Goal: Check status: Check status

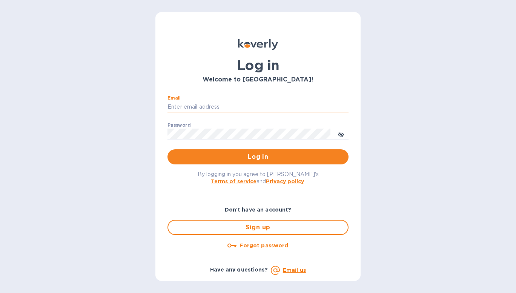
click at [229, 105] on input "Email" at bounding box center [258, 107] width 181 height 11
type input "sales@borderloads.com"
click at [272, 246] on u "Forgot password" at bounding box center [264, 246] width 49 height 6
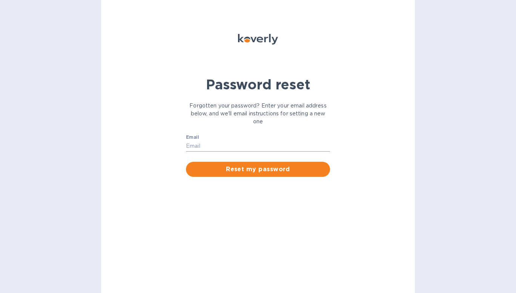
click at [248, 145] on input "Email" at bounding box center [258, 146] width 144 height 11
type input "sales@borderloads.com"
click at [270, 171] on span "Reset my password" at bounding box center [258, 169] width 132 height 9
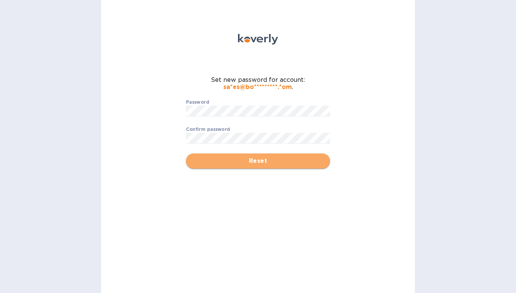
click at [272, 161] on span "Reset" at bounding box center [258, 161] width 132 height 9
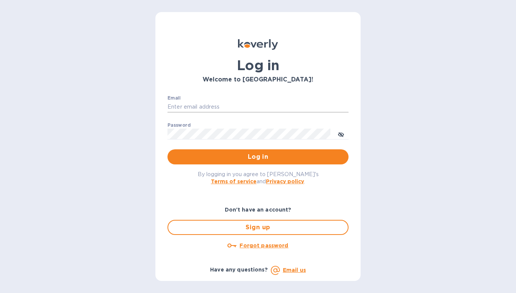
click at [226, 103] on input "Email" at bounding box center [258, 107] width 181 height 11
type input "[EMAIL_ADDRESS][DOMAIN_NAME]"
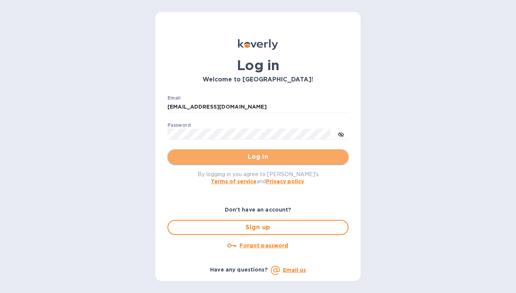
click at [260, 154] on span "Log in" at bounding box center [258, 156] width 169 height 9
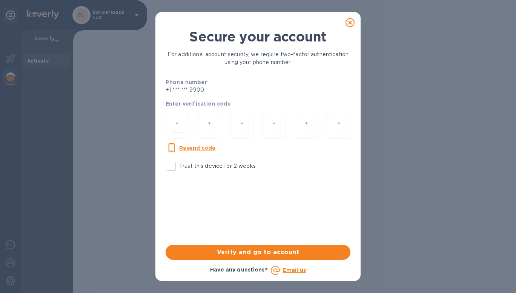
click at [183, 122] on div at bounding box center [177, 125] width 23 height 27
type input "5"
type input "2"
type input "7"
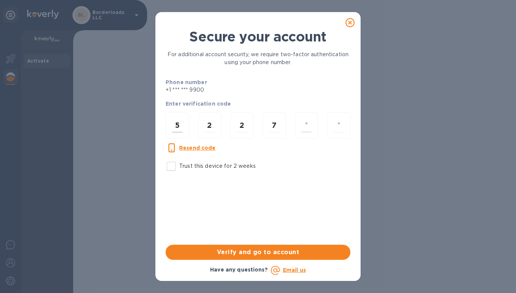
type input "0"
type input "1"
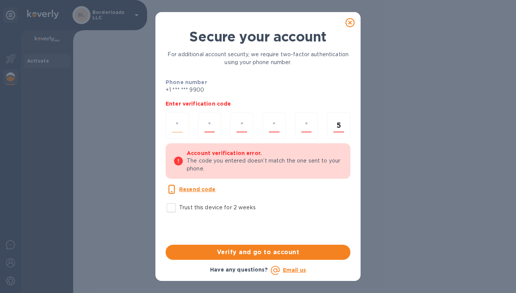
type input "5"
click at [179, 125] on input "number" at bounding box center [177, 126] width 11 height 14
type input "5"
type input "2"
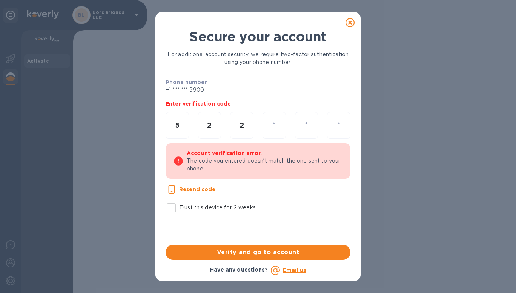
type input "7"
type input "0"
type input "2"
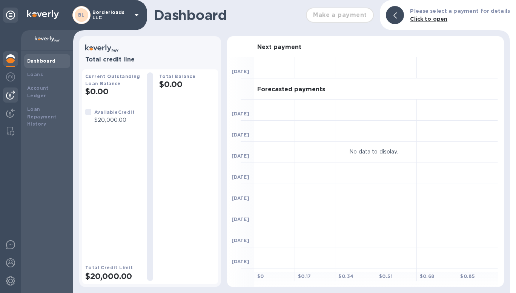
click at [11, 94] on img at bounding box center [10, 95] width 9 height 9
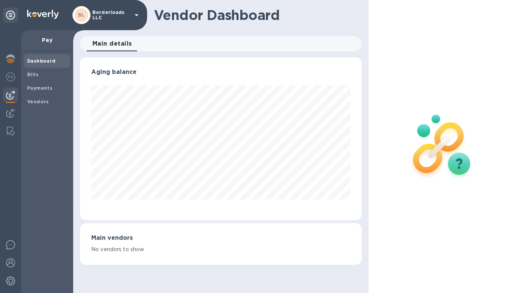
scroll to position [163, 282]
click at [46, 41] on p "Pay" at bounding box center [47, 40] width 40 height 8
click at [115, 44] on span "Main details 0" at bounding box center [112, 43] width 40 height 11
click at [10, 115] on img at bounding box center [10, 113] width 9 height 9
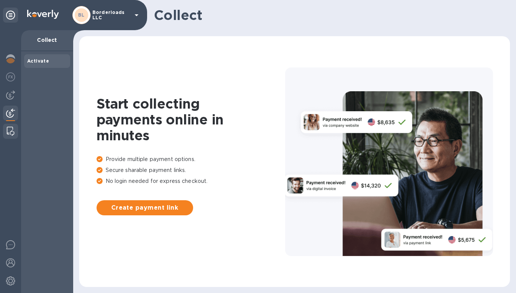
click at [12, 128] on img at bounding box center [11, 131] width 8 height 9
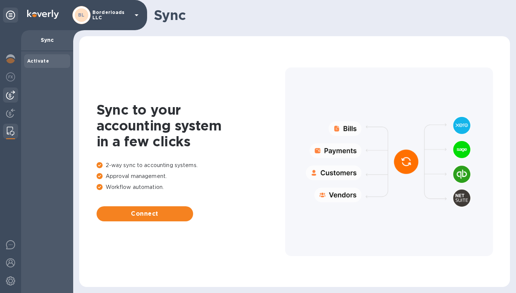
click at [15, 92] on div at bounding box center [10, 95] width 15 height 15
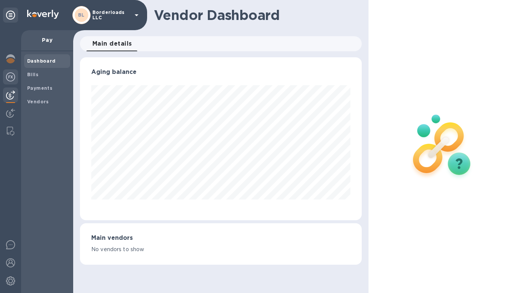
scroll to position [163, 282]
click at [14, 79] on img at bounding box center [10, 76] width 9 height 9
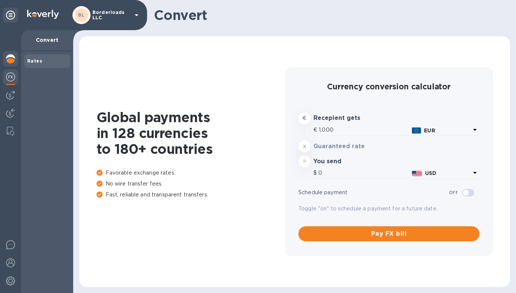
type input "1,168.62"
click at [11, 58] on img at bounding box center [10, 58] width 9 height 9
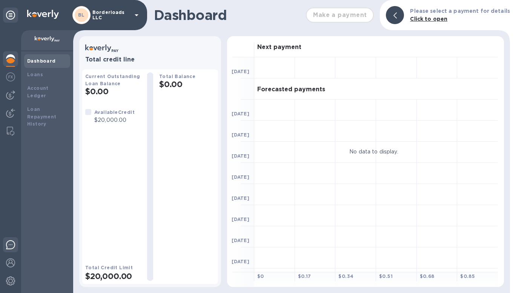
click at [11, 242] on img at bounding box center [10, 244] width 9 height 9
click at [183, 15] on h1 "Dashboard" at bounding box center [228, 15] width 148 height 16
drag, startPoint x: 337, startPoint y: 15, endPoint x: 333, endPoint y: 27, distance: 12.9
click at [337, 15] on div "Make a payment" at bounding box center [340, 15] width 74 height 21
click at [11, 75] on img at bounding box center [10, 76] width 9 height 9
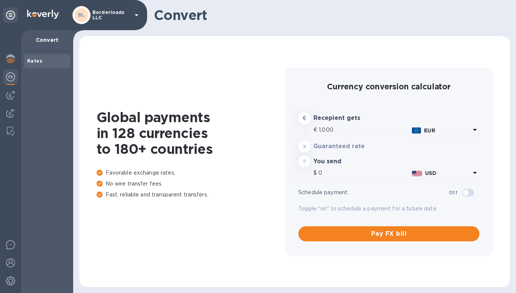
type input "1,168.62"
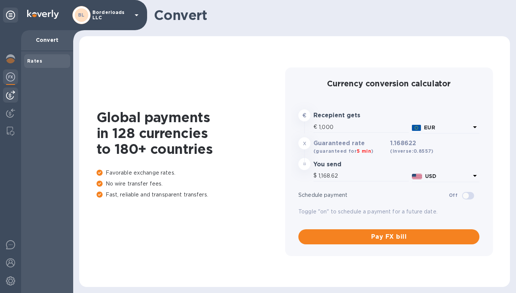
click at [14, 95] on img at bounding box center [10, 95] width 9 height 9
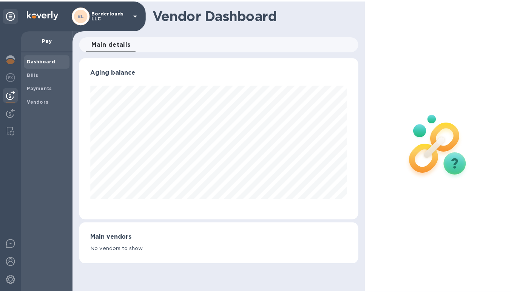
scroll to position [163, 282]
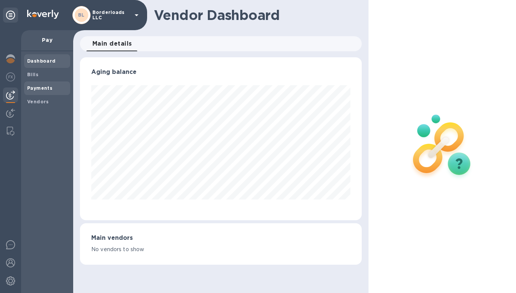
click at [35, 85] on span "Payments" at bounding box center [39, 89] width 25 height 8
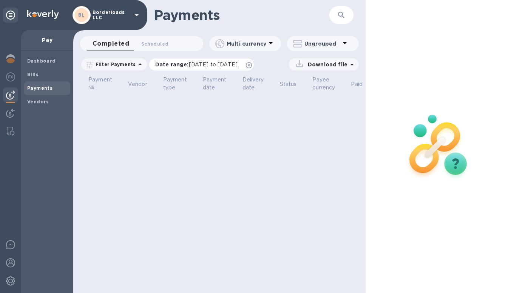
click at [237, 64] on span "07/11/2025 to 08/12/2025" at bounding box center [213, 65] width 49 height 6
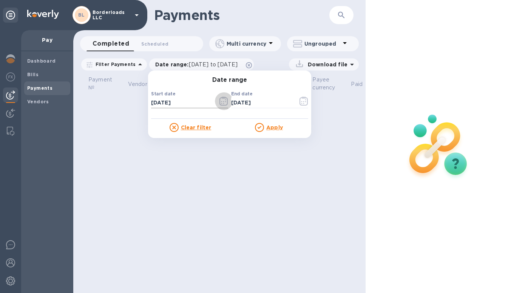
click at [220, 99] on icon "button" at bounding box center [223, 101] width 9 height 9
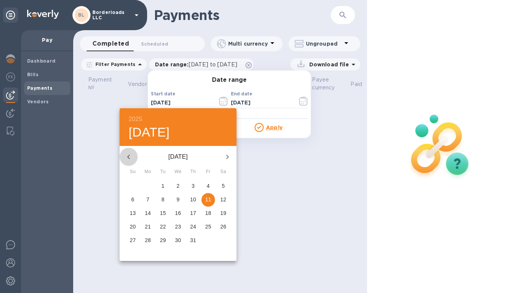
click at [128, 153] on icon "button" at bounding box center [128, 156] width 9 height 9
click at [194, 184] on p "1" at bounding box center [193, 186] width 3 height 8
type input "05/01/2025"
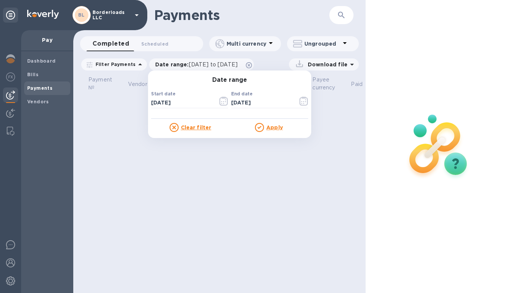
click at [266, 126] on u "Apply" at bounding box center [274, 128] width 17 height 6
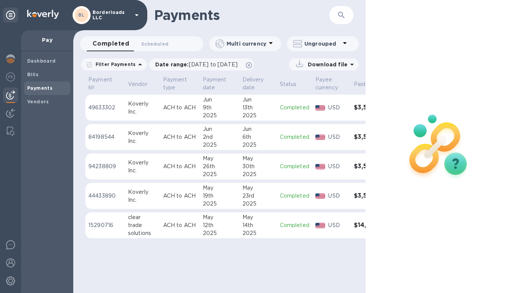
click at [110, 222] on p "15290716" at bounding box center [105, 226] width 34 height 8
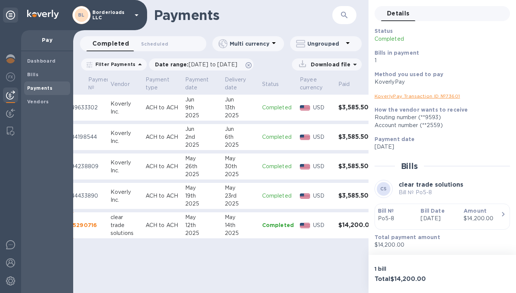
scroll to position [0, 36]
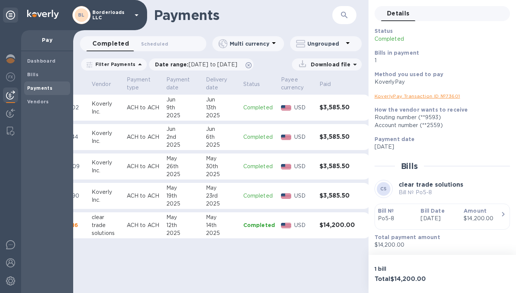
click at [142, 191] on td "ACH to ACH" at bounding box center [144, 196] width 40 height 26
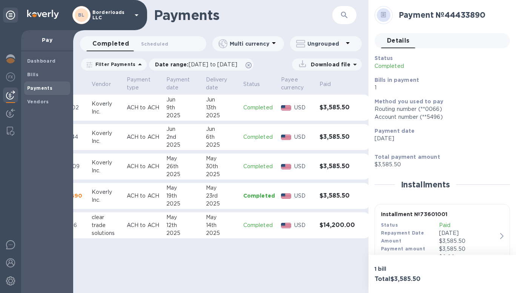
click at [141, 166] on p "ACH to ACH" at bounding box center [144, 167] width 34 height 8
click at [140, 129] on td "ACH to ACH" at bounding box center [144, 137] width 40 height 26
click at [143, 103] on td "ACH to ACH" at bounding box center [144, 108] width 40 height 26
click at [139, 223] on p "ACH to ACH" at bounding box center [144, 226] width 34 height 8
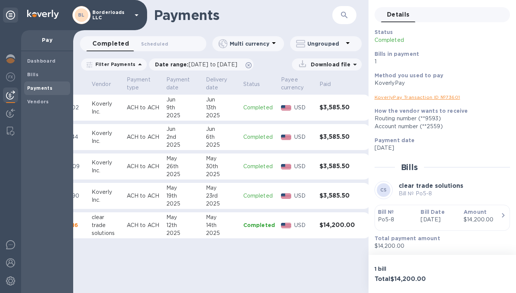
scroll to position [35, 0]
